Goal: Transaction & Acquisition: Book appointment/travel/reservation

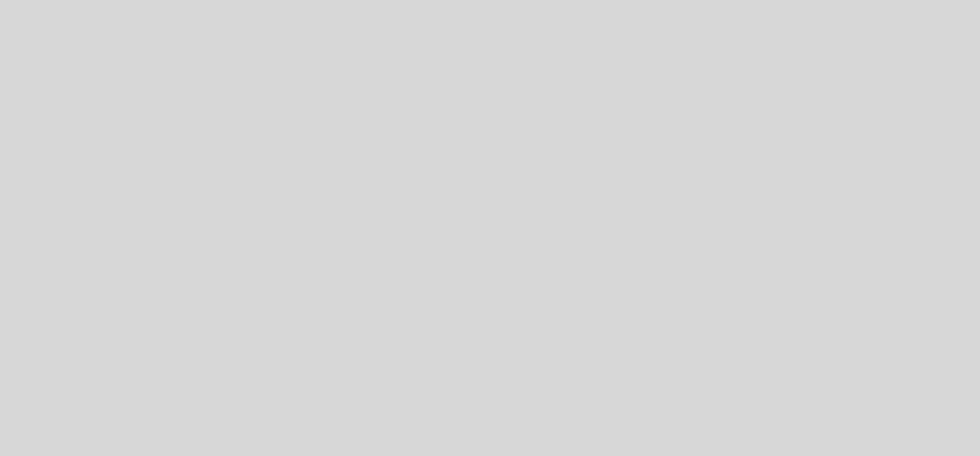
select select "es"
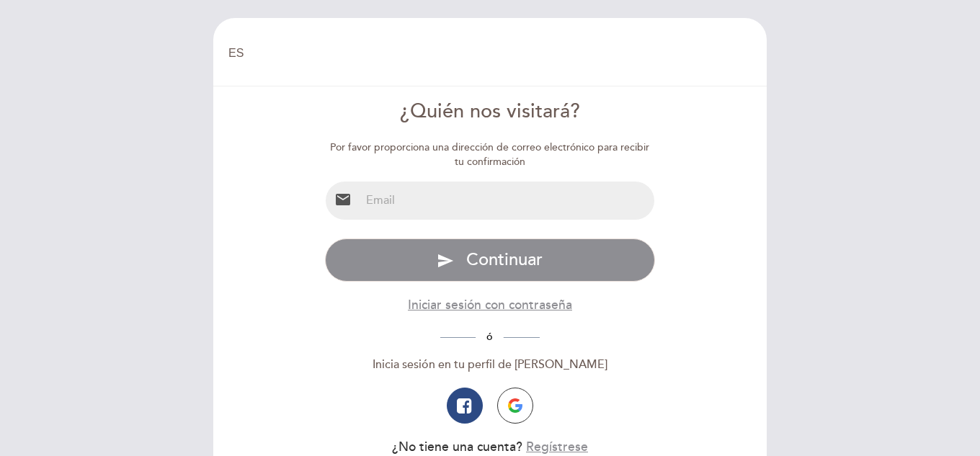
click at [469, 203] on input "email" at bounding box center [507, 201] width 295 height 38
type input "noelia.garcia.marsh@gmail.com"
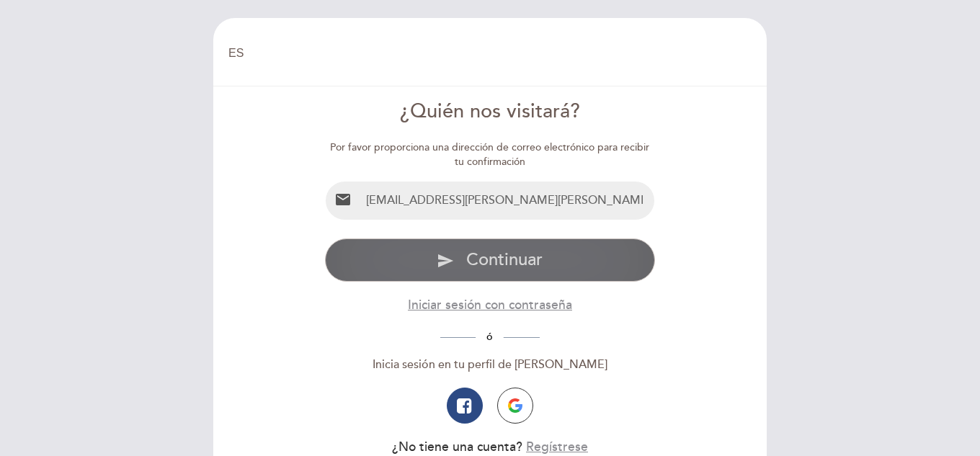
click at [513, 252] on span "Continuar" at bounding box center [504, 259] width 76 height 21
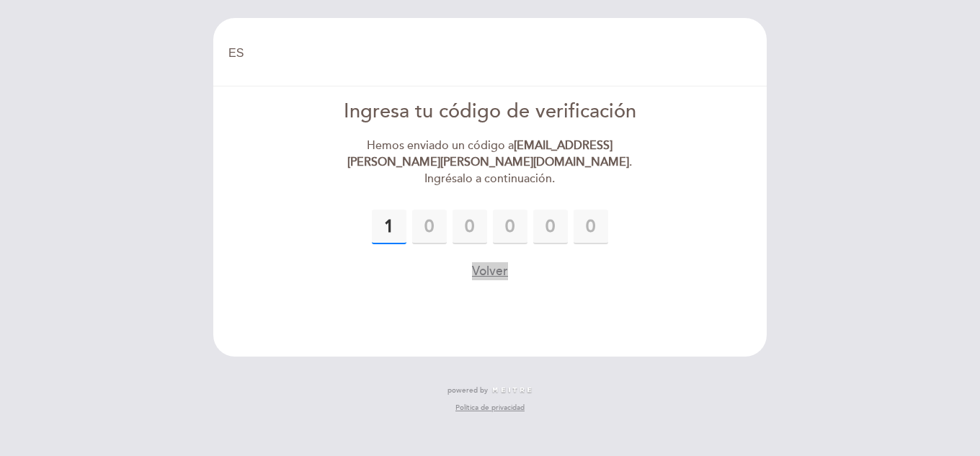
type input "1"
type input "5"
click at [439, 210] on input "5" at bounding box center [429, 227] width 35 height 35
type input "8"
type input "5"
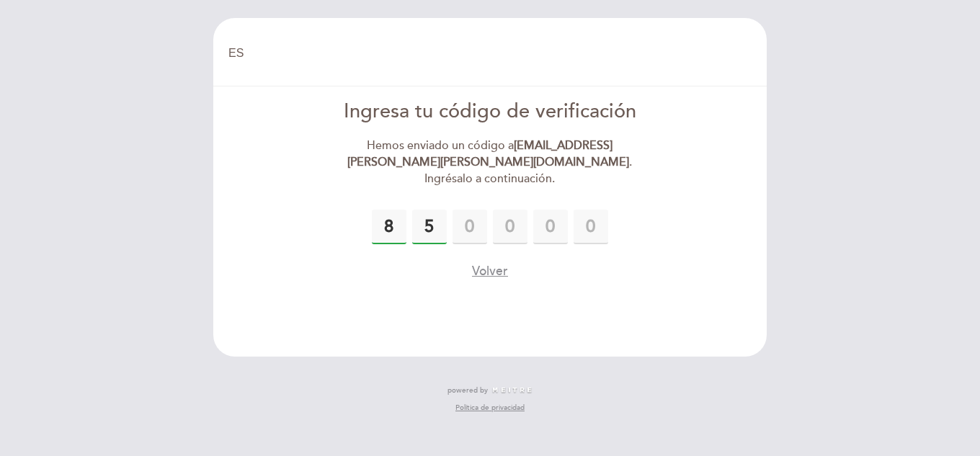
click at [439, 210] on input "5" at bounding box center [429, 227] width 35 height 35
type input "1"
type input "8"
type input "5"
type input "3"
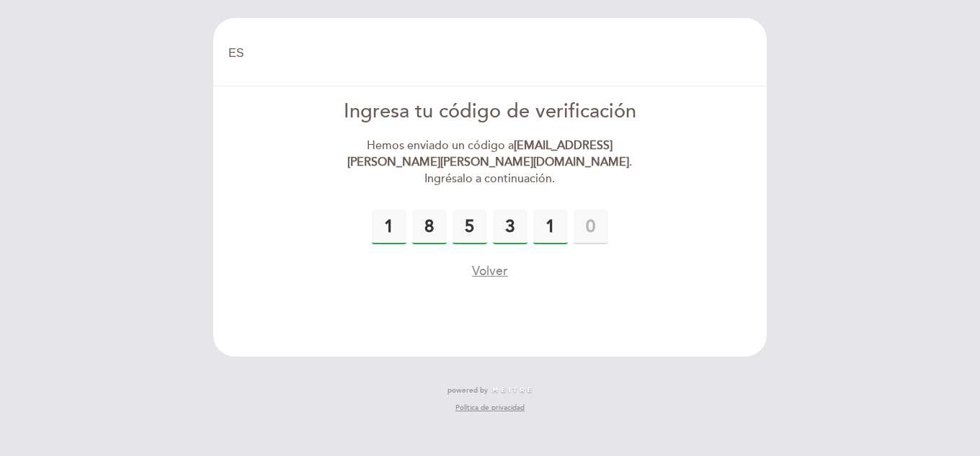
type input "1"
type input "7"
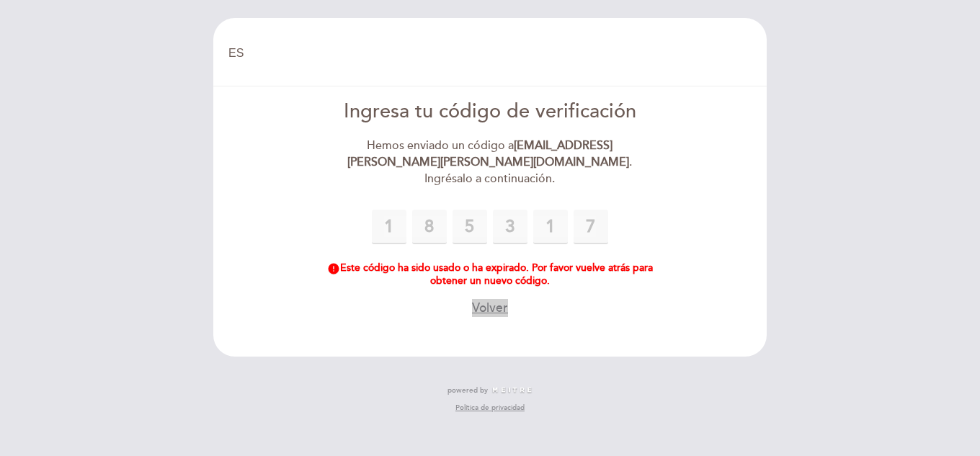
click at [493, 299] on button "Volver" at bounding box center [490, 308] width 36 height 18
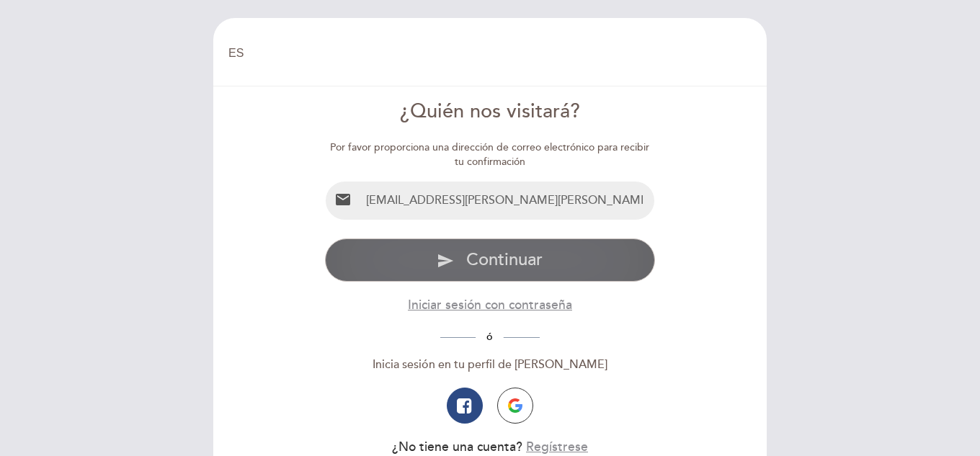
click at [506, 262] on span "Continuar" at bounding box center [504, 259] width 76 height 21
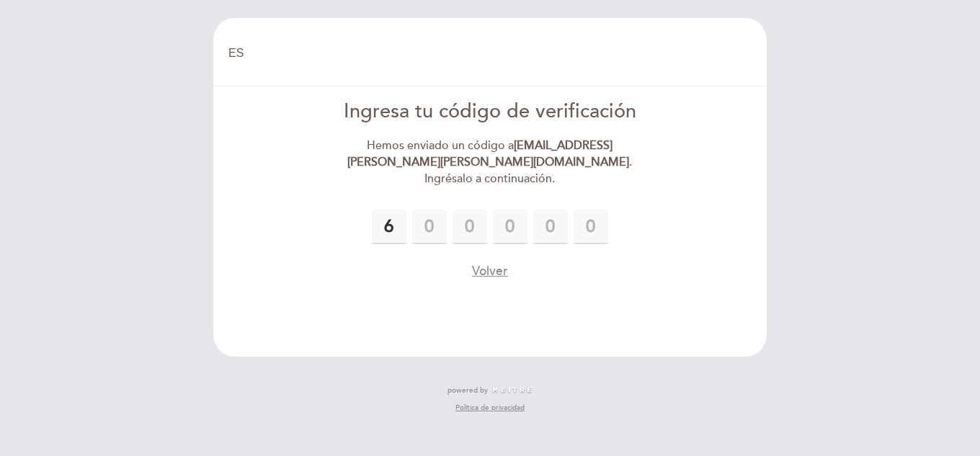
type input "6"
type input "5"
type input "9"
type input "4"
type input "5"
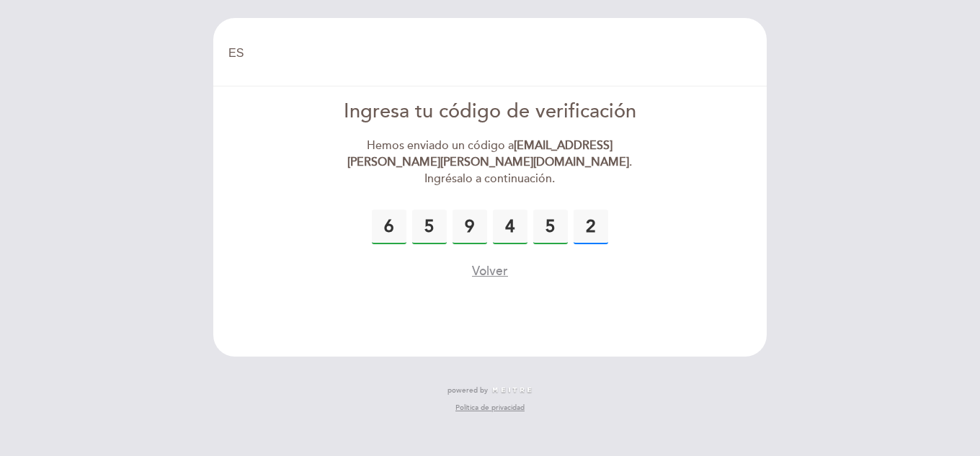
type input "2"
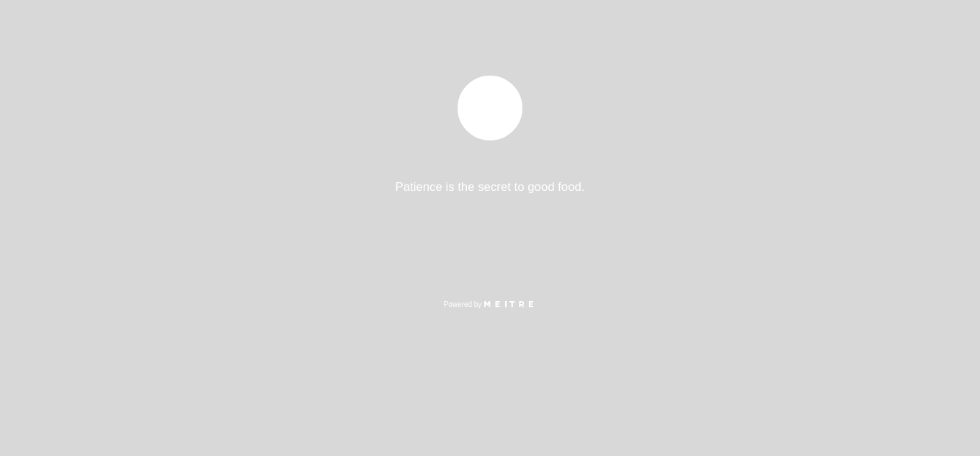
select select "es"
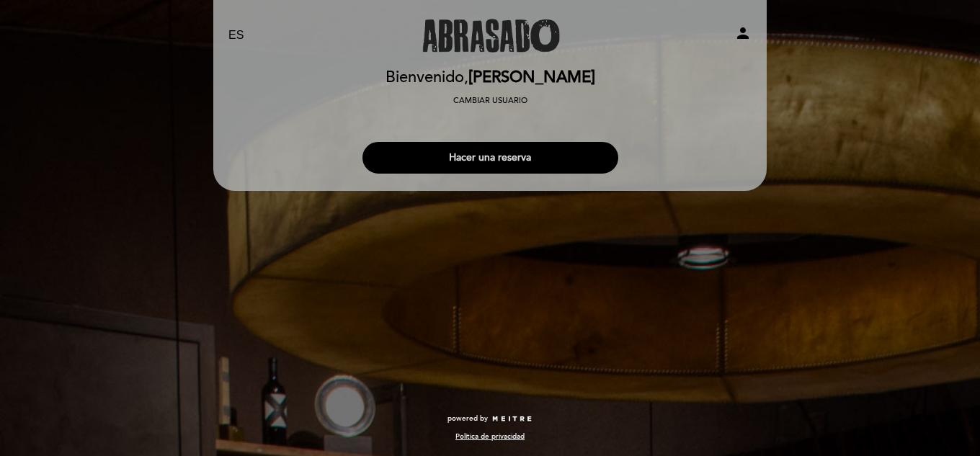
click at [489, 159] on button "Hacer una reserva" at bounding box center [491, 158] width 256 height 32
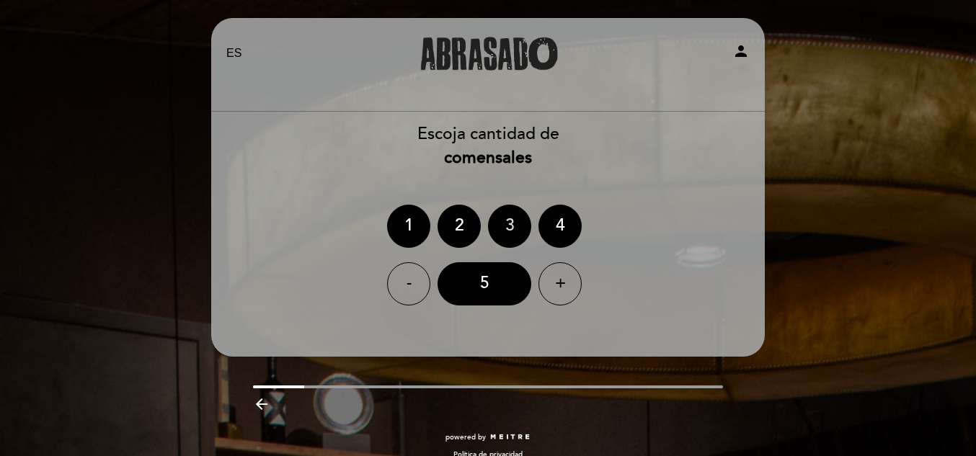
click at [505, 222] on div "3" at bounding box center [509, 226] width 43 height 43
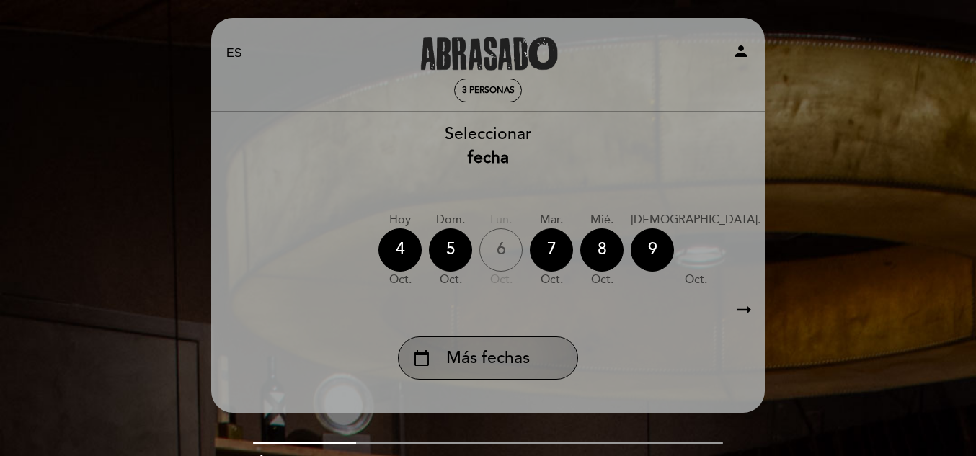
click at [476, 349] on span "Más fechas" at bounding box center [488, 359] width 84 height 24
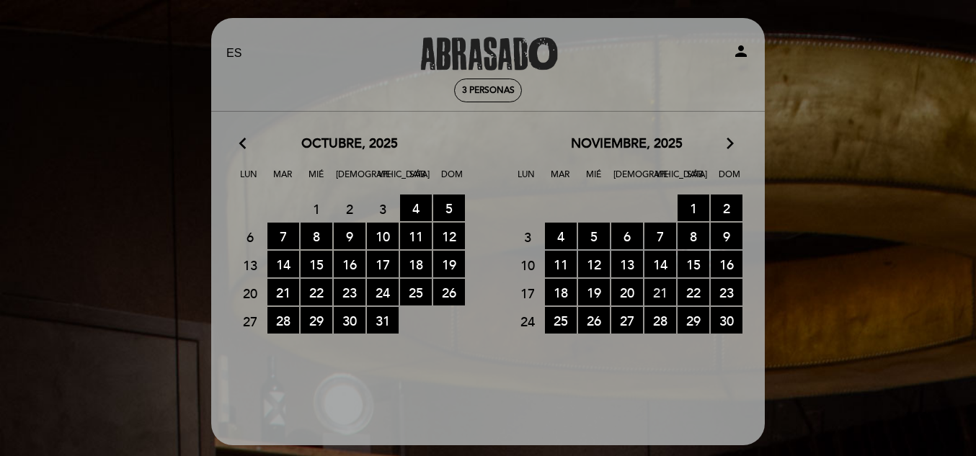
click at [668, 288] on span "21 RESERVAS DISPONIBLES" at bounding box center [660, 292] width 32 height 27
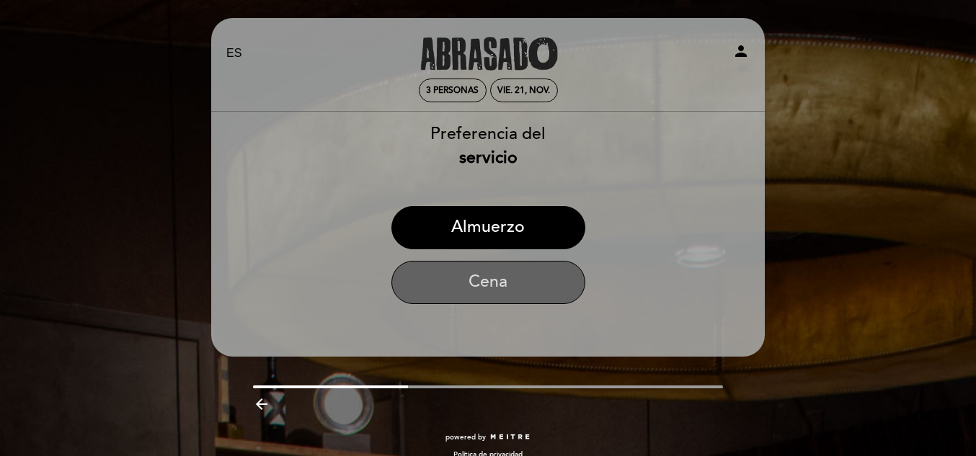
click at [510, 290] on button "Cena" at bounding box center [488, 282] width 194 height 43
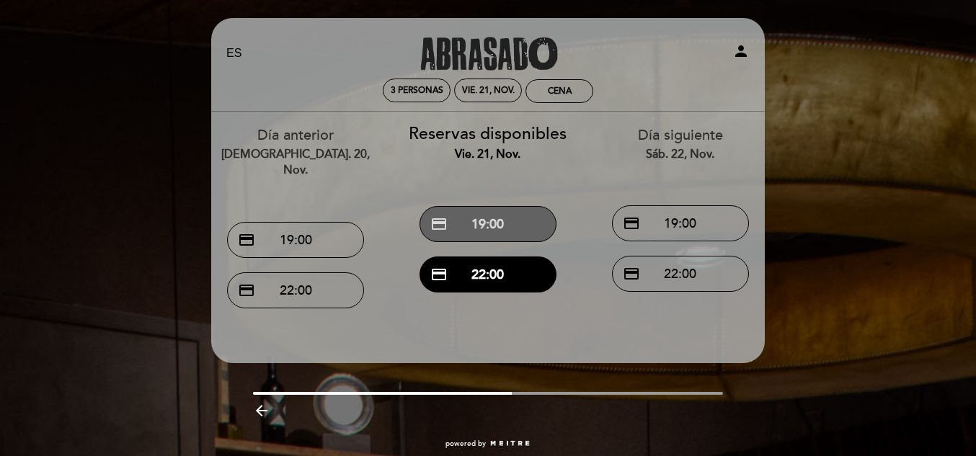
click at [504, 223] on button "credit_card 19:00" at bounding box center [487, 224] width 137 height 36
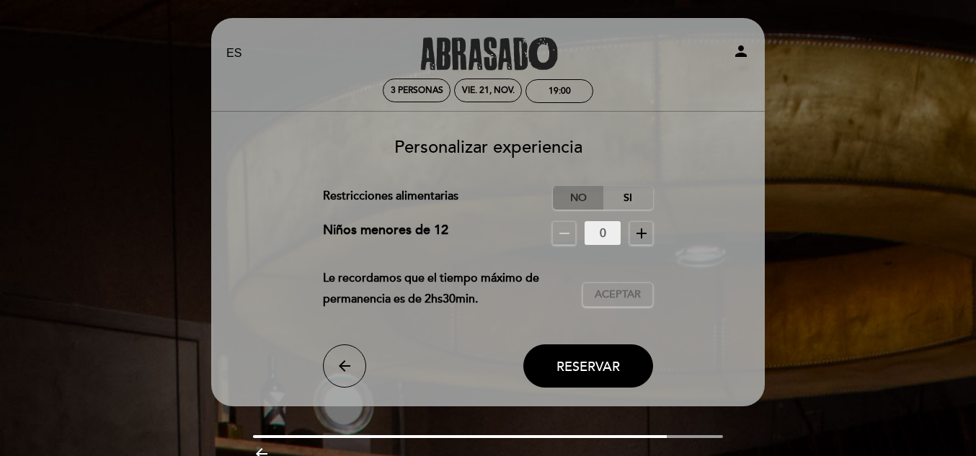
click at [581, 188] on label "No" at bounding box center [578, 198] width 50 height 24
click at [608, 297] on span "Aceptar" at bounding box center [618, 295] width 46 height 15
click at [592, 372] on span "Reservar" at bounding box center [587, 366] width 63 height 16
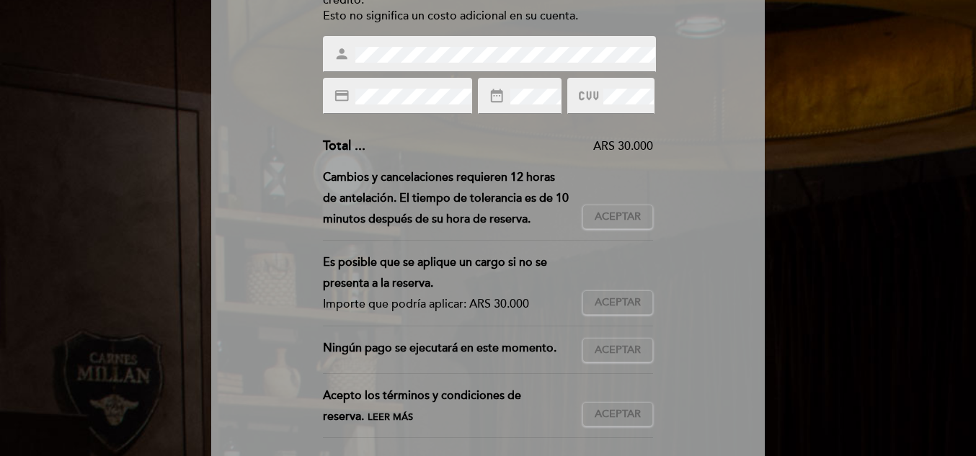
scroll to position [229, 0]
click at [615, 215] on span "Aceptar" at bounding box center [618, 217] width 46 height 15
click at [617, 306] on span "Aceptar" at bounding box center [618, 303] width 46 height 15
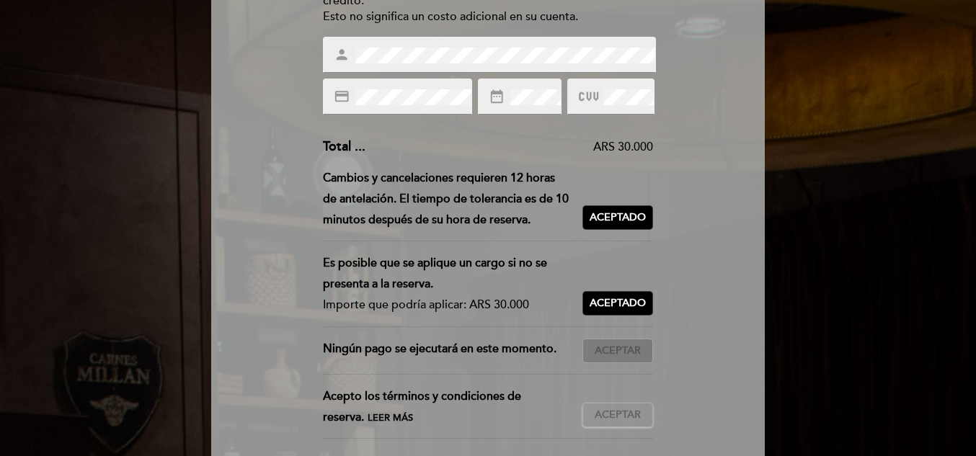
click at [636, 349] on span "Aceptar" at bounding box center [618, 351] width 46 height 15
click at [635, 421] on span "Aceptar" at bounding box center [618, 415] width 46 height 15
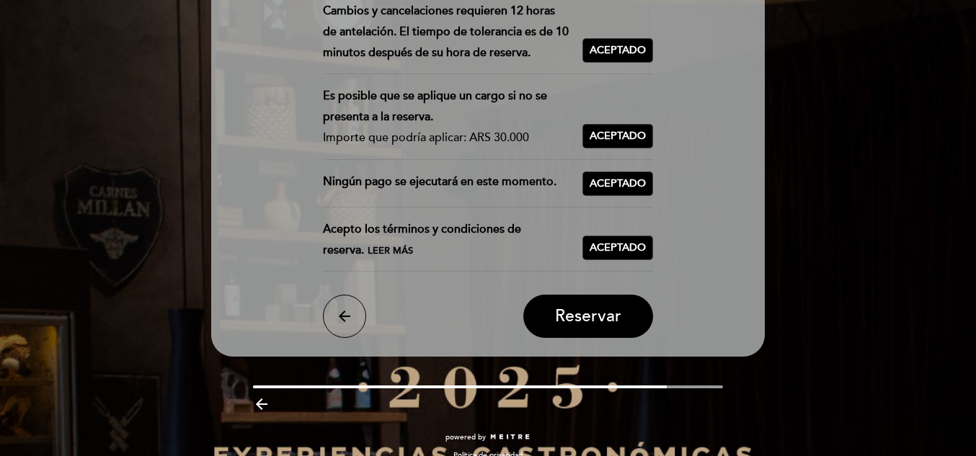
scroll to position [402, 0]
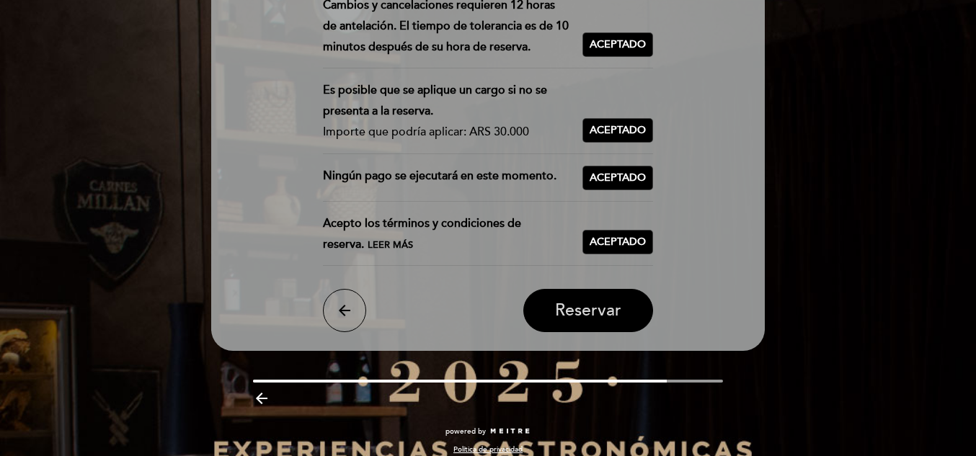
click at [583, 310] on span "Reservar" at bounding box center [588, 311] width 66 height 20
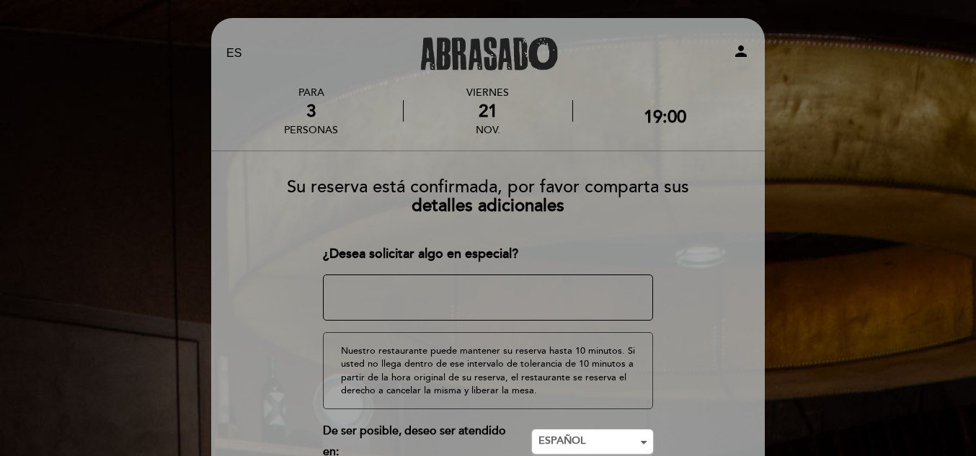
scroll to position [29, 0]
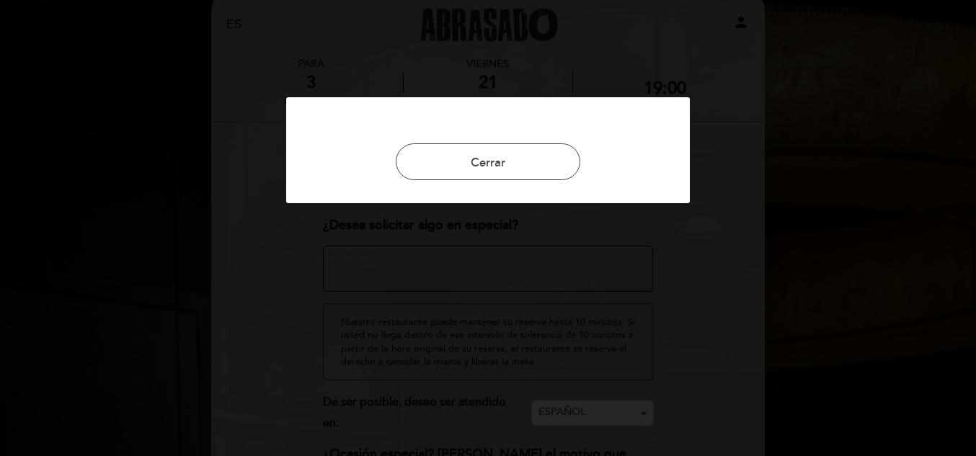
click at [706, 224] on div at bounding box center [488, 228] width 976 height 456
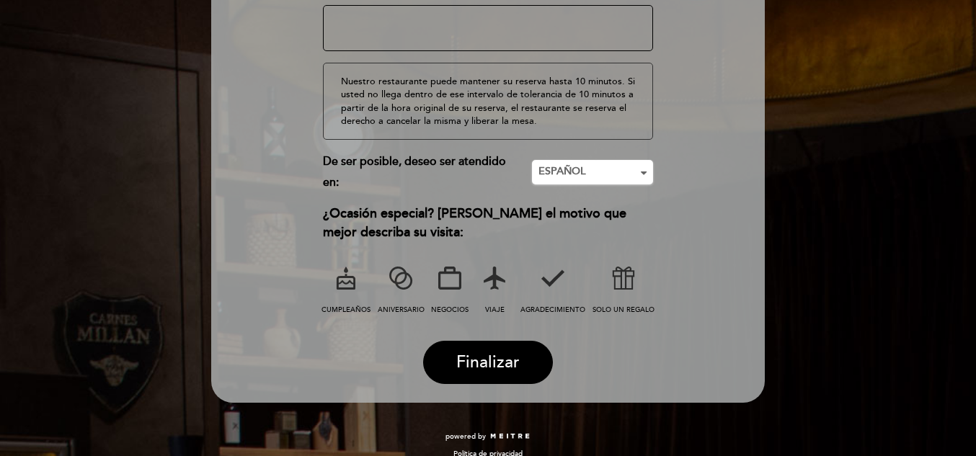
scroll to position [270, 0]
click at [493, 272] on icon at bounding box center [494, 277] width 37 height 37
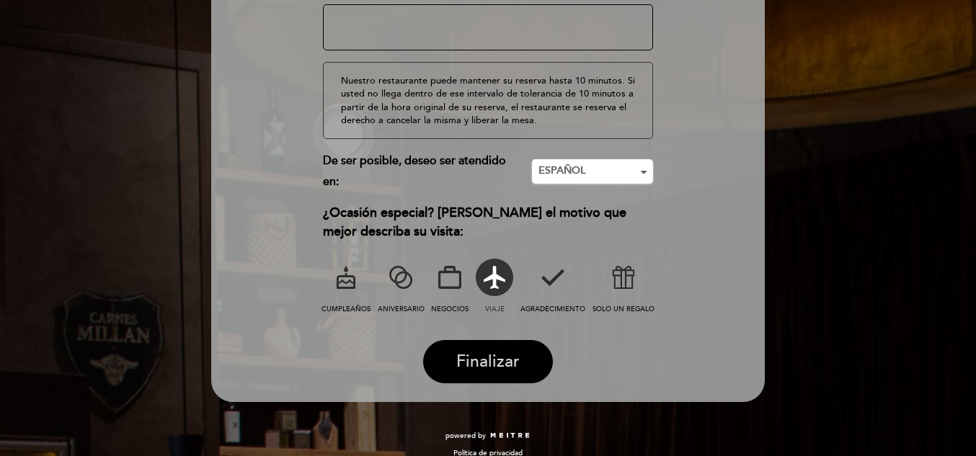
click at [486, 367] on span "Finalizar" at bounding box center [487, 362] width 63 height 20
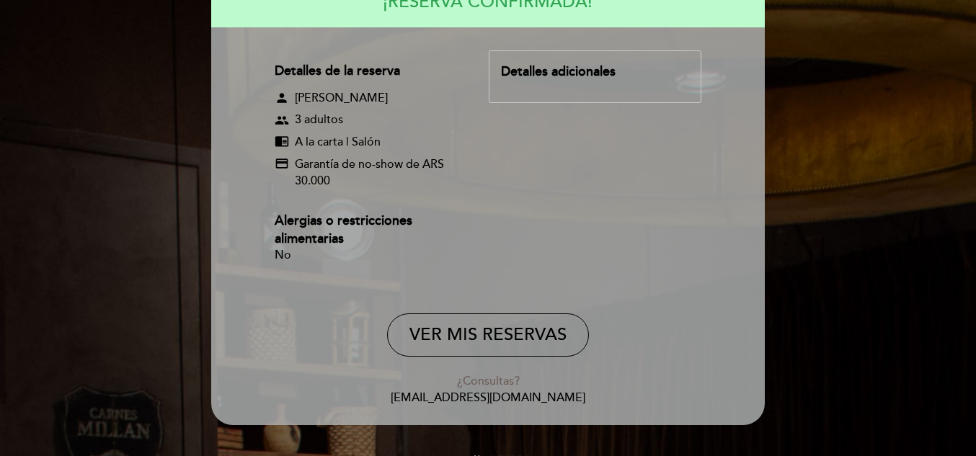
scroll to position [214, 0]
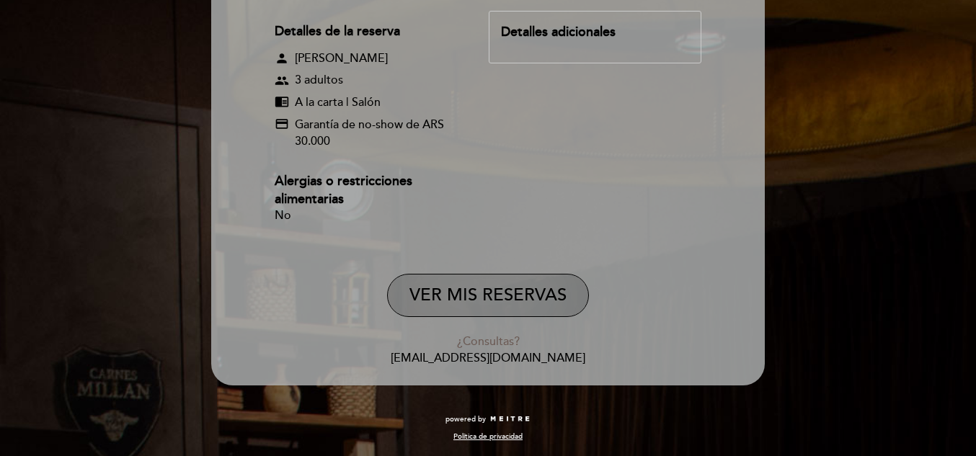
click at [499, 295] on button "VER MIS RESERVAS" at bounding box center [488, 295] width 202 height 43
select select "es"
